Goal: Browse casually: Explore the website without a specific task or goal

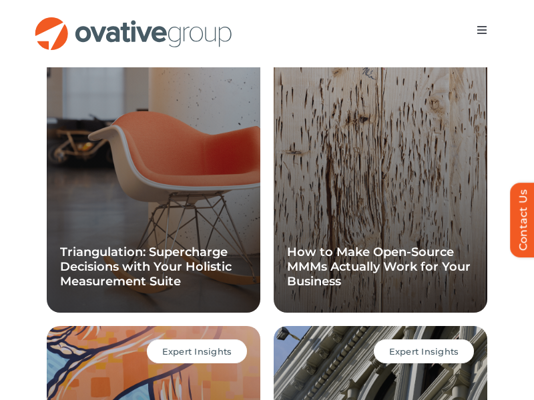
scroll to position [1092, 0]
